Goal: Task Accomplishment & Management: Manage account settings

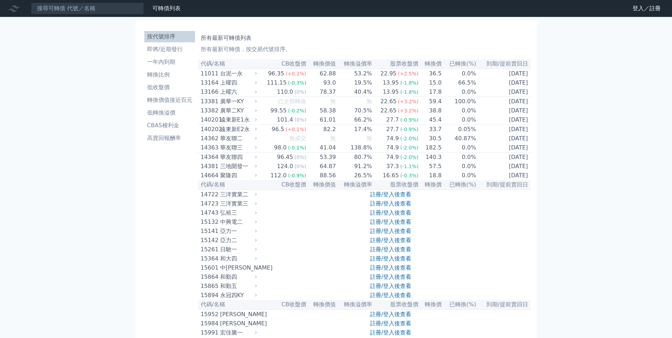
scroll to position [2, 0]
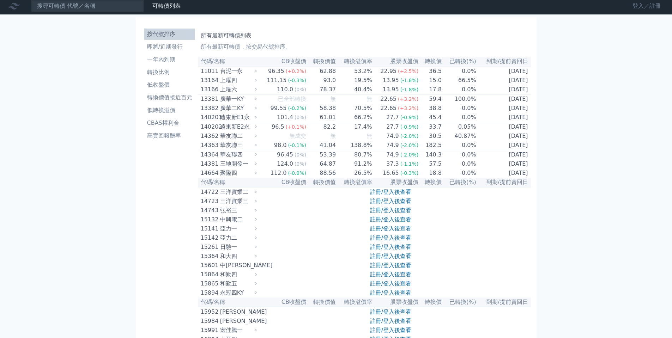
click at [634, 7] on link "登入／註冊" at bounding box center [647, 5] width 40 height 11
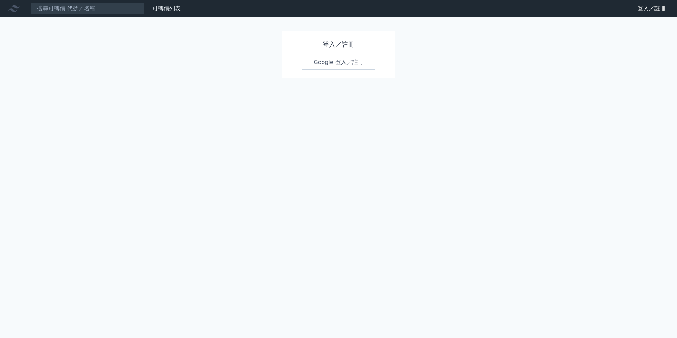
click at [326, 65] on link "Google 登入／註冊" at bounding box center [338, 62] width 73 height 15
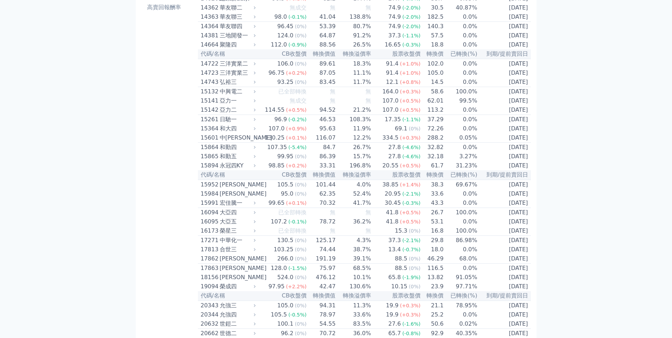
scroll to position [141, 0]
